Goal: Information Seeking & Learning: Learn about a topic

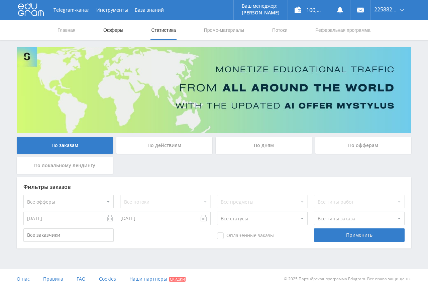
click at [121, 27] on link "Офферы" at bounding box center [113, 30] width 21 height 20
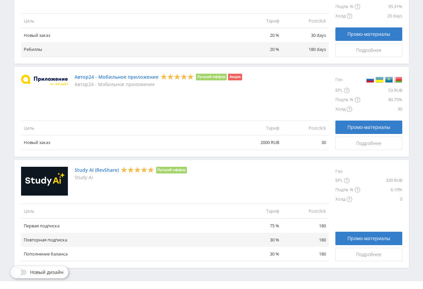
scroll to position [748, 0]
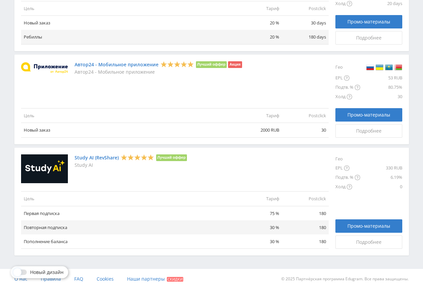
click at [106, 157] on link "Study AI (RevShare)" at bounding box center [97, 157] width 44 height 5
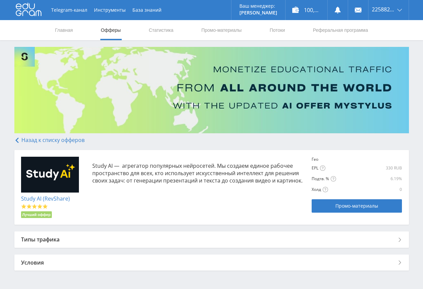
scroll to position [22, 0]
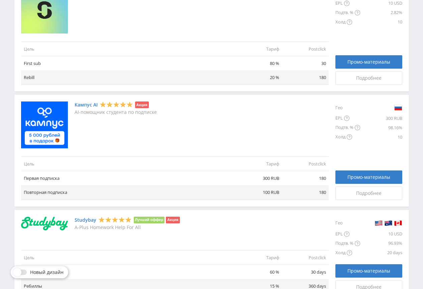
scroll to position [180, 0]
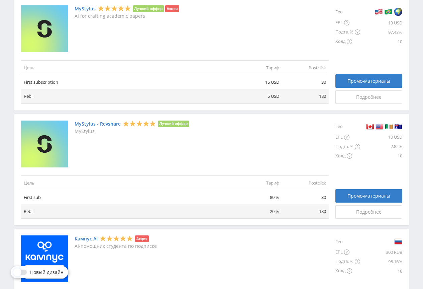
click at [97, 125] on link "MyStylus - Revshare" at bounding box center [98, 123] width 46 height 5
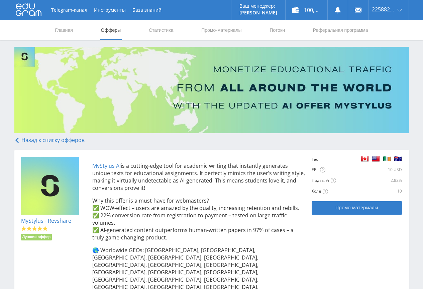
scroll to position [97, 0]
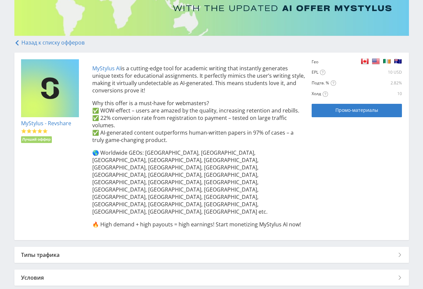
click at [345, 162] on div "MyStylus - Revshare Лучший оффер MyStylus AI is a cutting-edge tool for academi…" at bounding box center [211, 146] width 381 height 174
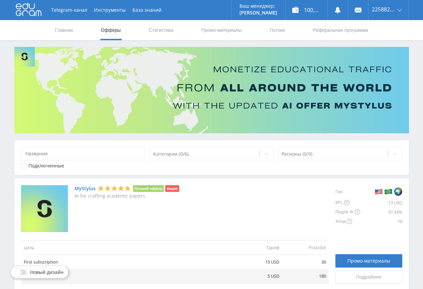
scroll to position [134, 0]
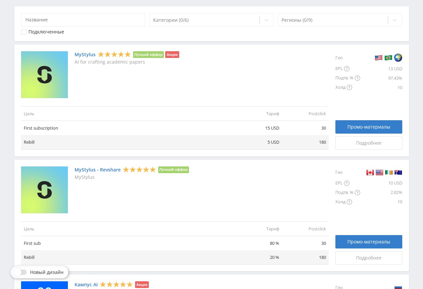
click at [85, 54] on link "MyStylus" at bounding box center [85, 54] width 21 height 5
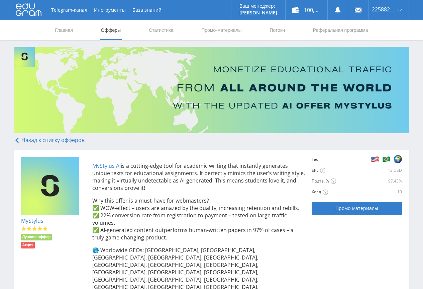
scroll to position [110, 0]
